Goal: Information Seeking & Learning: Learn about a topic

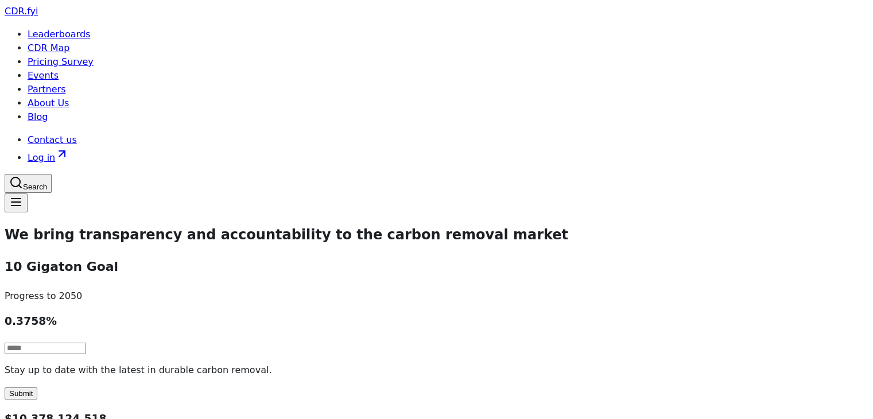
click at [90, 29] on link "Leaderboards" at bounding box center [59, 34] width 63 height 11
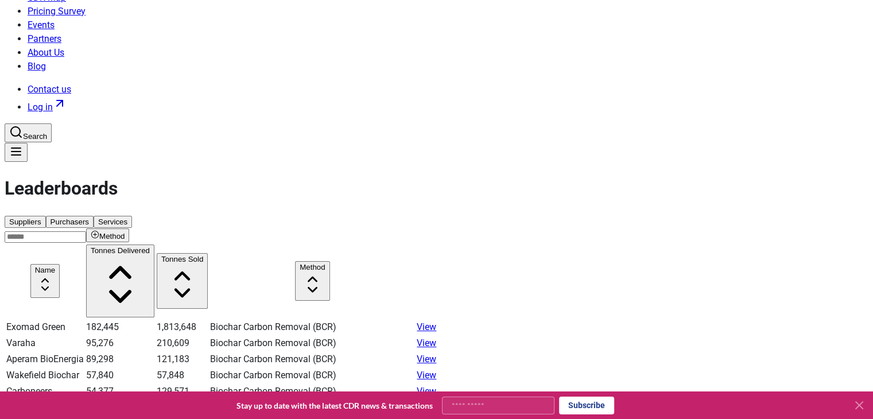
scroll to position [52, 0]
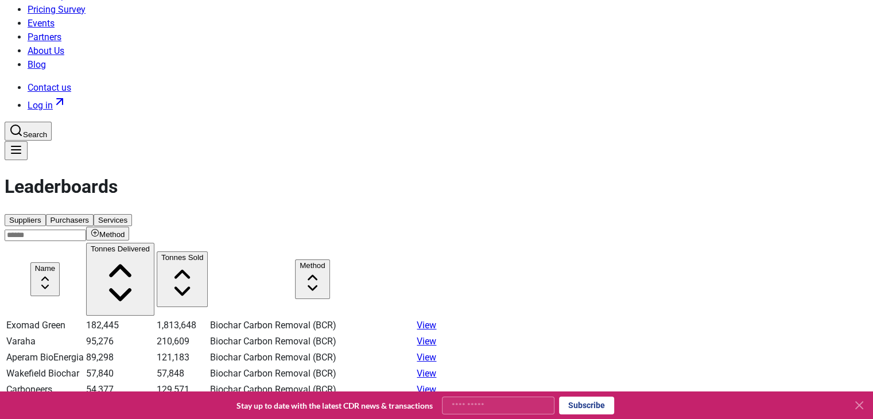
click at [86, 230] on input at bounding box center [46, 235] width 82 height 11
click at [129, 227] on button "Method" at bounding box center [107, 234] width 43 height 14
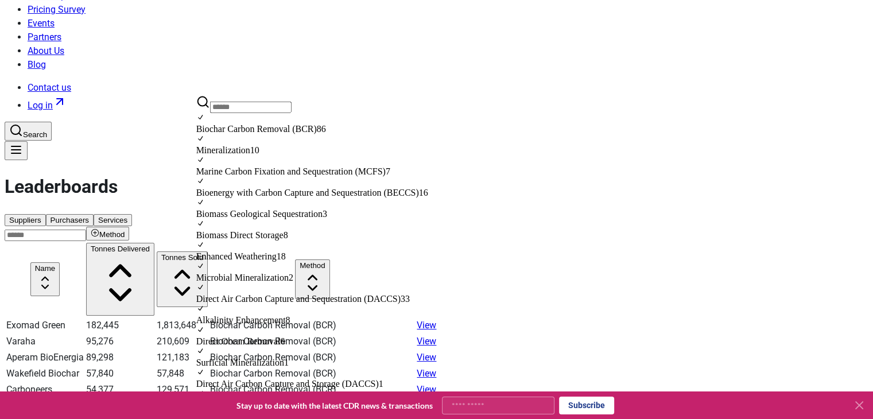
scroll to position [338, 0]
click at [252, 379] on span "Direct Air Carbon Capture and Storage (DACCS)" at bounding box center [287, 384] width 183 height 10
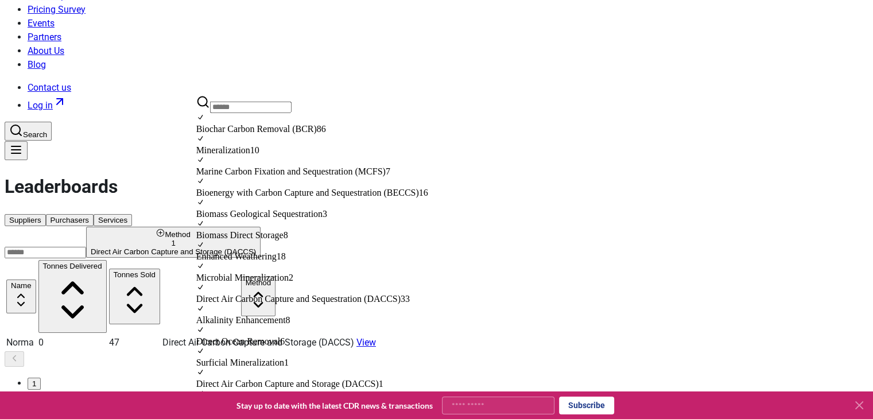
click at [474, 239] on div "Suppliers Purchasers Services Method 1 Direct Air Carbon Capture and Storage (D…" at bounding box center [437, 314] width 864 height 203
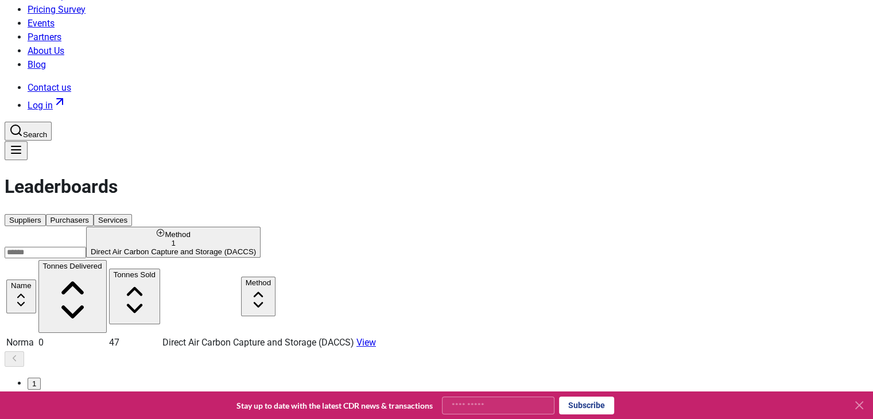
click at [256, 247] on div "Direct Air Carbon Capture and Storage (DACCS)" at bounding box center [173, 251] width 165 height 9
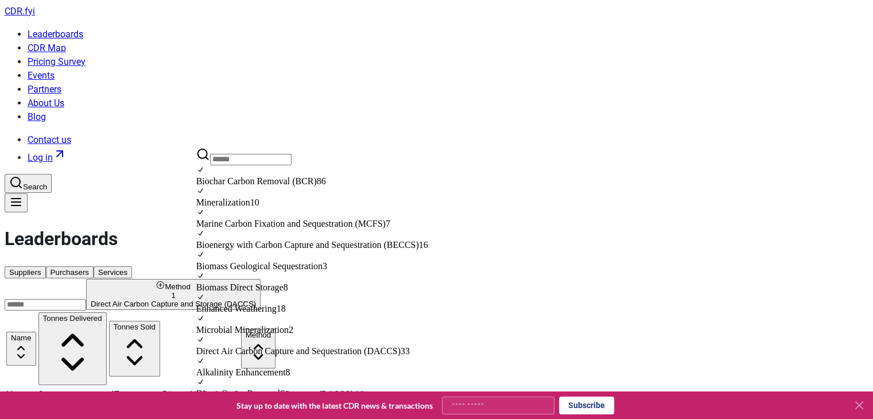
scroll to position [0, 0]
click at [256, 300] on div "Direct Air Carbon Capture and Storage (DACCS)" at bounding box center [173, 304] width 165 height 9
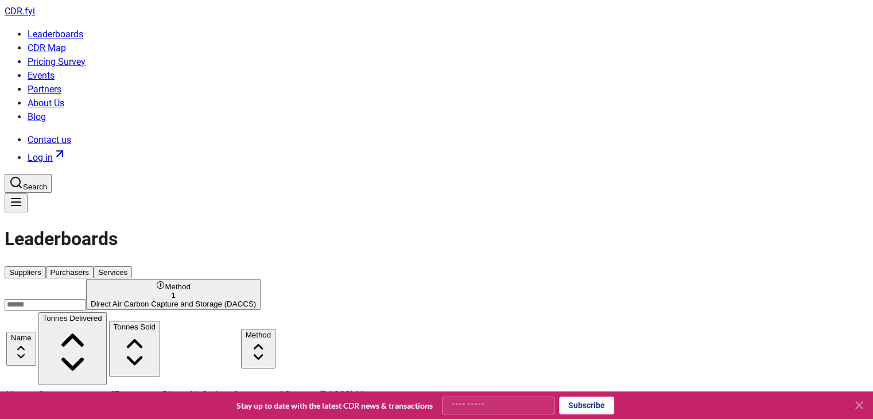
click at [223, 279] on button "Method 1 Direct Air Carbon Capture and Storage (DACCS)" at bounding box center [173, 294] width 175 height 31
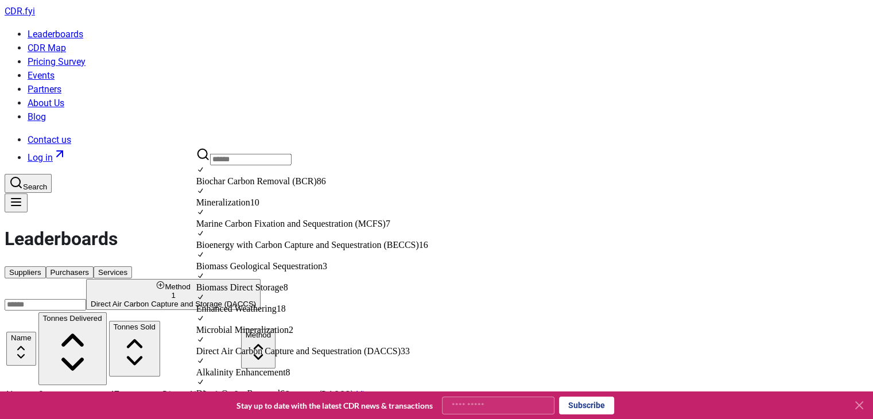
scroll to position [214, 0]
click at [207, 335] on div "Suggestions" at bounding box center [313, 340] width 234 height 11
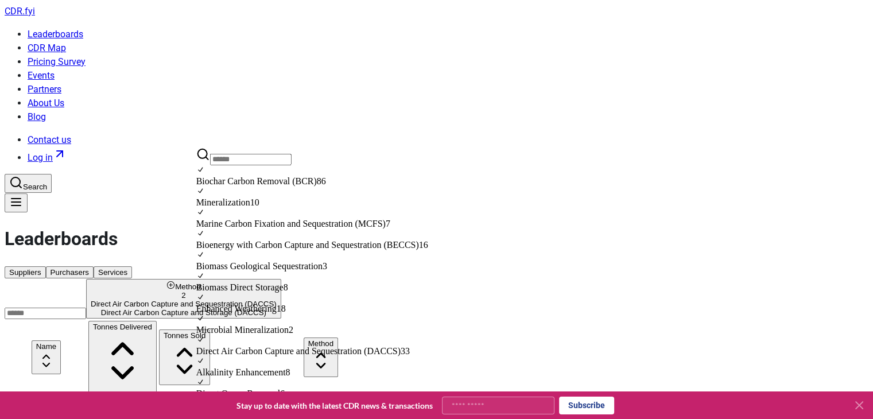
click at [440, 265] on div "Suppliers Purchasers Services" at bounding box center [437, 272] width 864 height 14
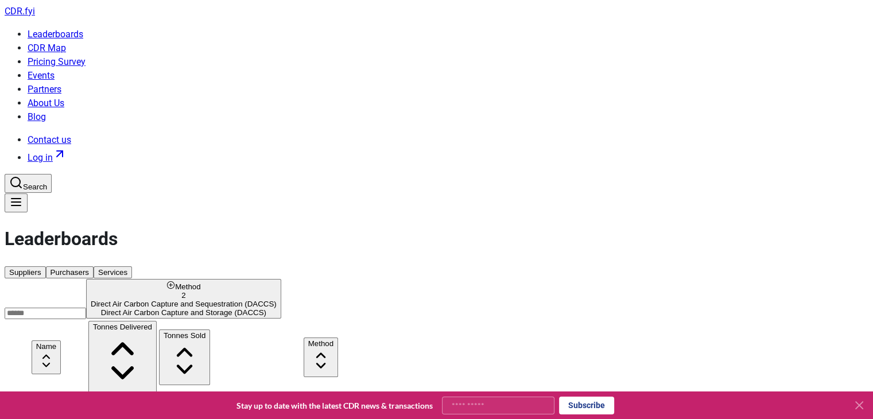
click at [157, 321] on button "Tonnes Delivered" at bounding box center [122, 357] width 68 height 73
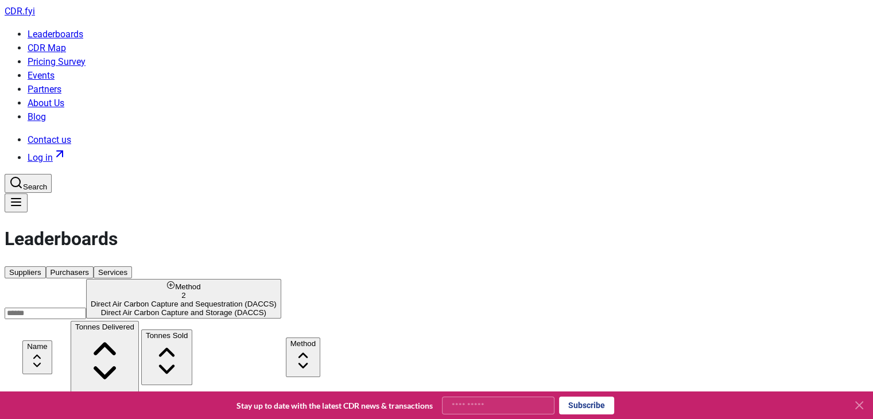
click at [134, 331] on icon at bounding box center [104, 360] width 59 height 59
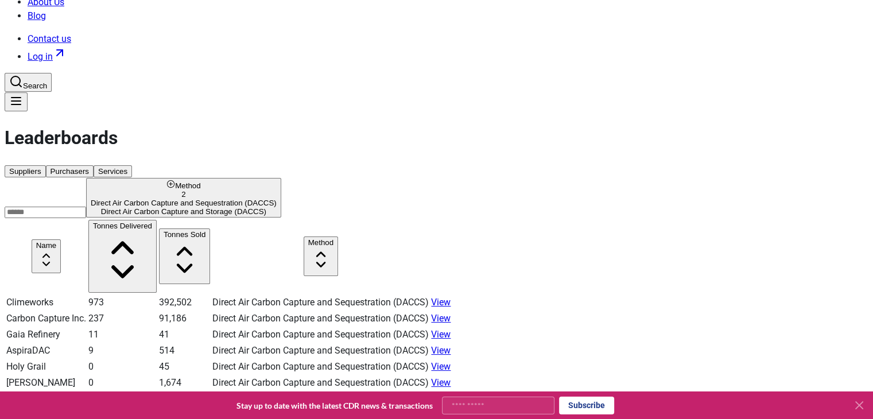
scroll to position [110, 0]
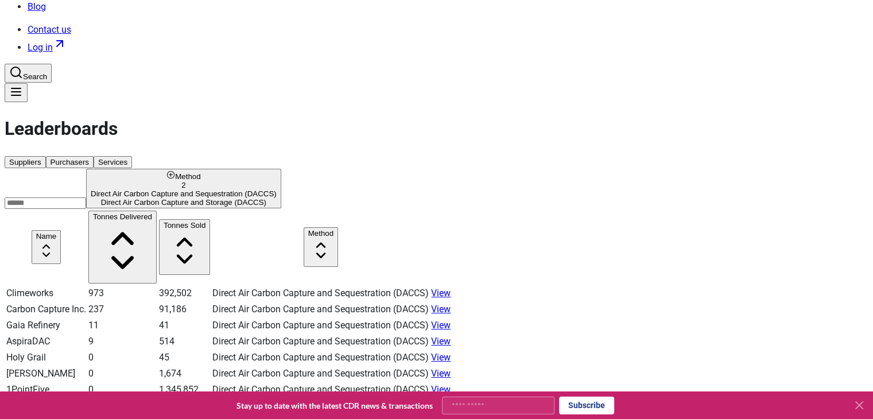
click at [451, 320] on link "View" at bounding box center [441, 325] width 20 height 11
click at [451, 336] on link "View" at bounding box center [441, 341] width 20 height 11
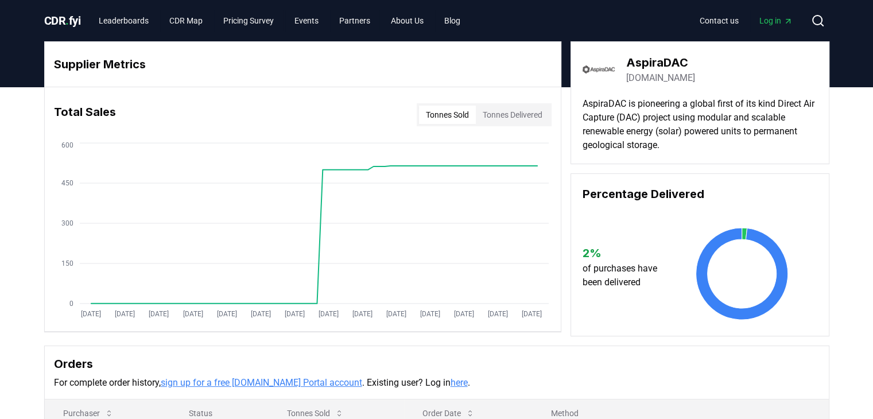
scroll to position [253, 0]
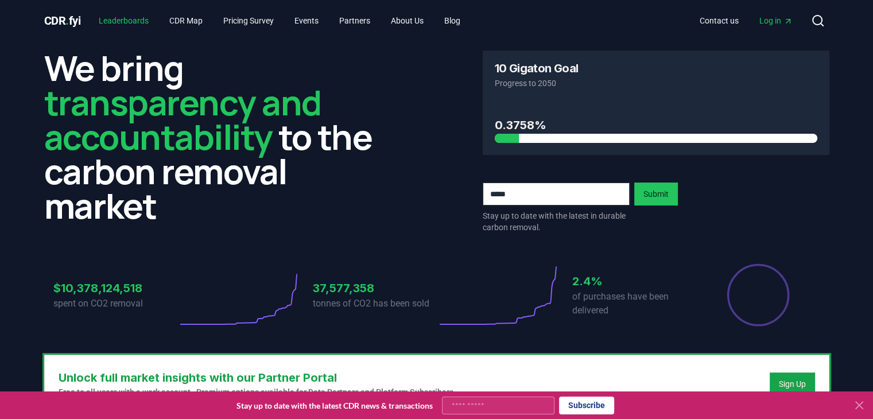
click at [134, 14] on link "Leaderboards" at bounding box center [124, 20] width 68 height 21
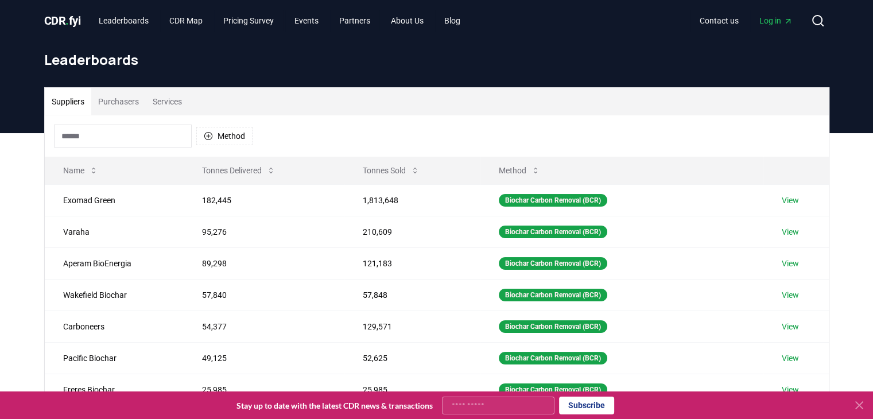
click at [786, 15] on span "Log in" at bounding box center [776, 20] width 33 height 11
